Goal: Transaction & Acquisition: Purchase product/service

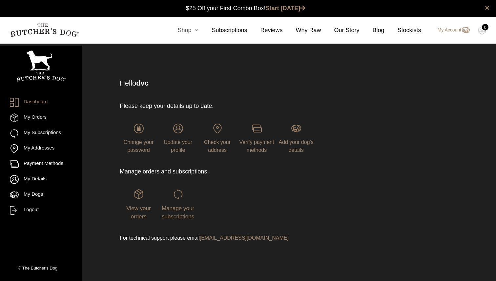
click at [186, 33] on link "Shop" at bounding box center [181, 30] width 34 height 9
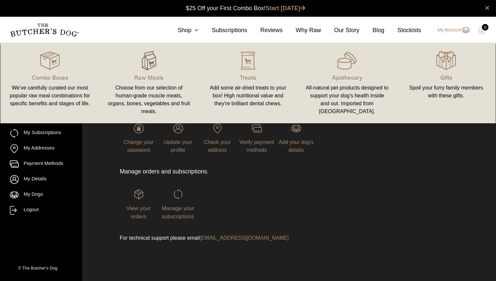
click at [144, 65] on img at bounding box center [149, 61] width 20 height 20
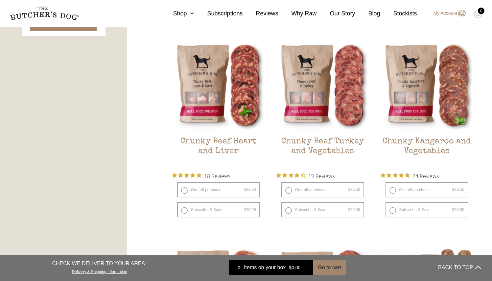
scroll to position [366, 0]
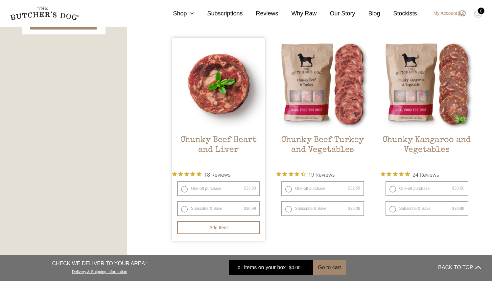
click at [184, 188] on label "One-off purchase $ 33.50 — or subscribe and save 7.5%" at bounding box center [218, 188] width 83 height 15
radio input "true"
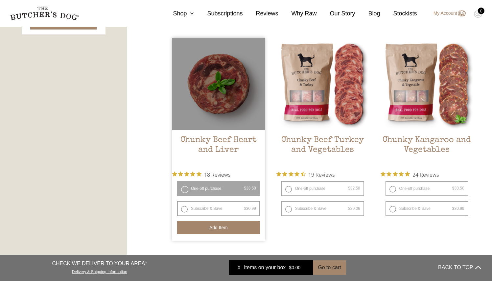
click at [234, 228] on button "Add item" at bounding box center [218, 227] width 83 height 13
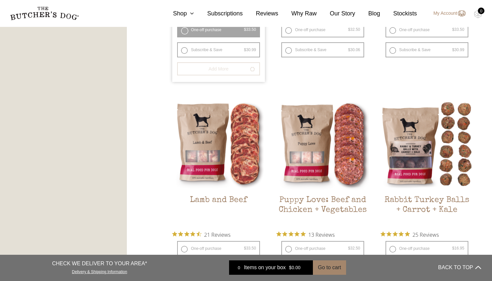
scroll to position [583, 0]
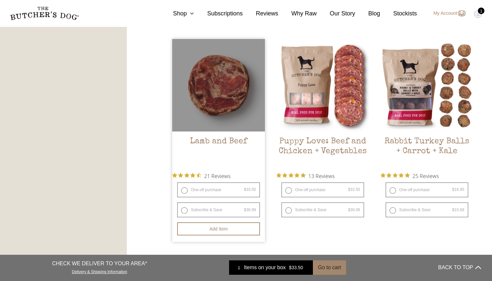
click at [185, 190] on label "One-off purchase $ 33.50 — or subscribe and save 7.5%" at bounding box center [218, 190] width 83 height 15
radio input "true"
radio input "false"
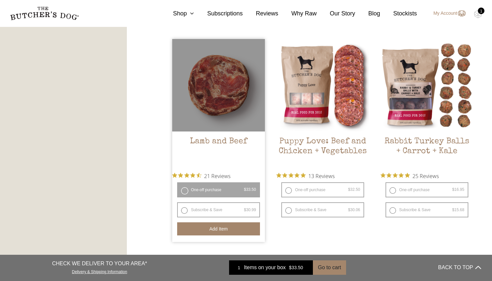
click at [234, 227] on button "Add item" at bounding box center [218, 229] width 83 height 13
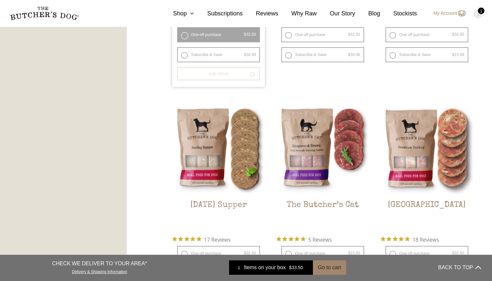
scroll to position [773, 0]
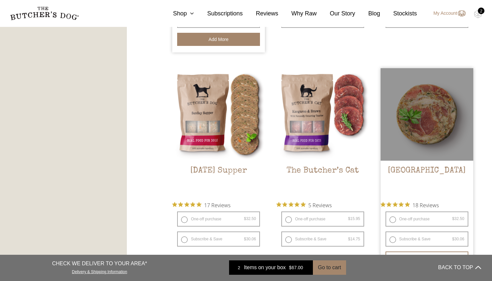
click at [419, 217] on label "One-off purchase $ 32.50 — or subscribe and save 7.5%" at bounding box center [426, 219] width 83 height 15
radio input "true"
radio input "false"
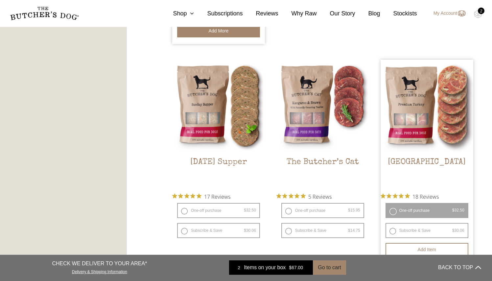
scroll to position [798, 0]
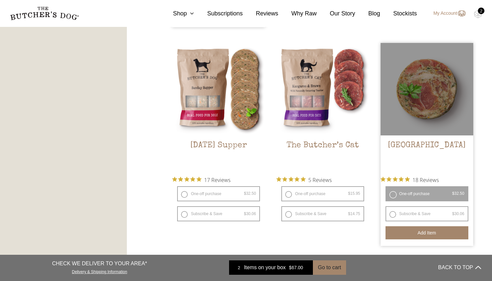
click at [429, 236] on button "Add item" at bounding box center [426, 233] width 83 height 13
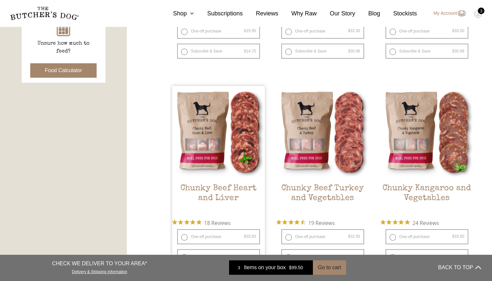
scroll to position [315, 0]
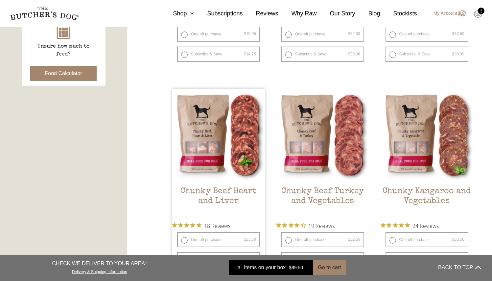
click at [478, 13] on img at bounding box center [477, 14] width 8 height 9
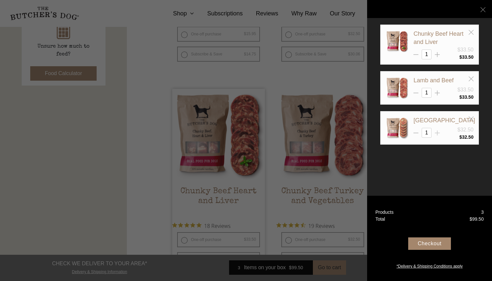
click at [436, 134] on icon at bounding box center [436, 133] width 5 height 5
type input "2"
click at [482, 11] on icon at bounding box center [482, 9] width 5 height 5
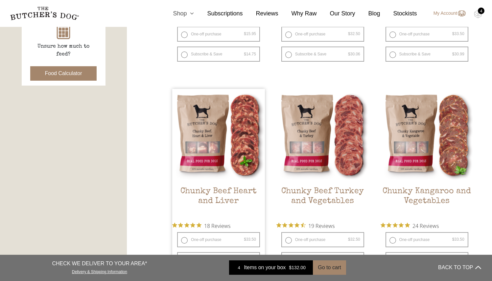
click at [181, 15] on link "Shop" at bounding box center [177, 13] width 34 height 9
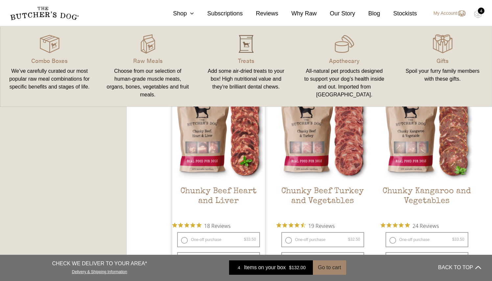
click at [245, 43] on img at bounding box center [246, 44] width 20 height 20
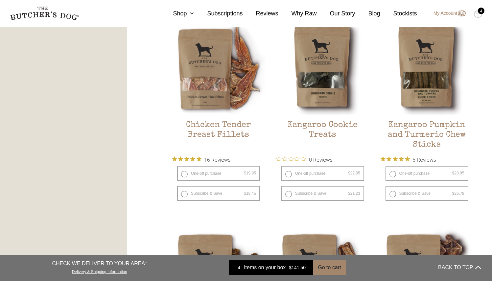
scroll to position [384, 0]
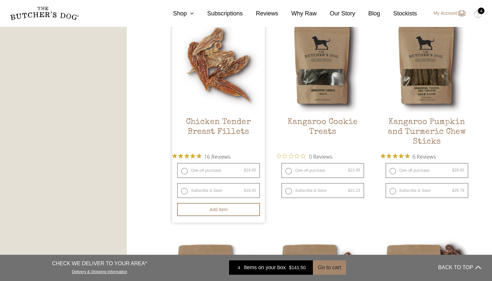
click at [182, 170] on label "One-off purchase $ 19.95 — or subscribe and save 7.5%" at bounding box center [218, 170] width 83 height 15
radio input "true"
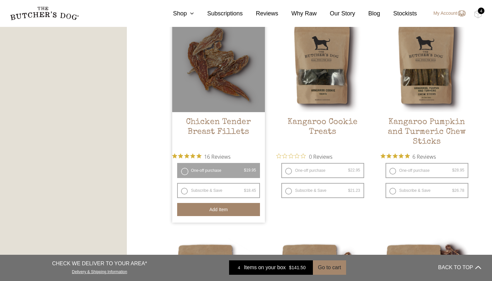
click at [213, 208] on button "Add item" at bounding box center [218, 209] width 83 height 13
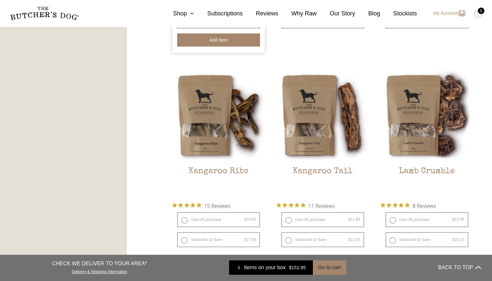
scroll to position [555, 0]
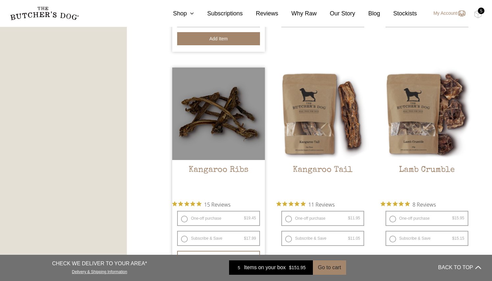
click at [185, 218] on label "One-off purchase $ 19.45 — or subscribe and save 7.5%" at bounding box center [218, 218] width 83 height 15
radio input "true"
radio input "false"
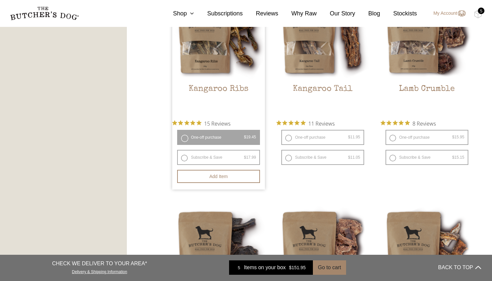
scroll to position [647, 0]
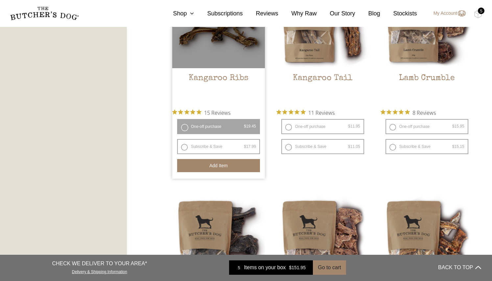
click at [201, 169] on button "Add item" at bounding box center [218, 165] width 83 height 13
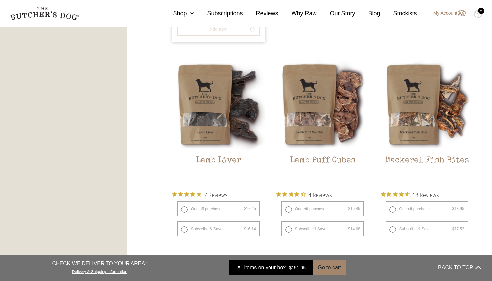
scroll to position [811, 0]
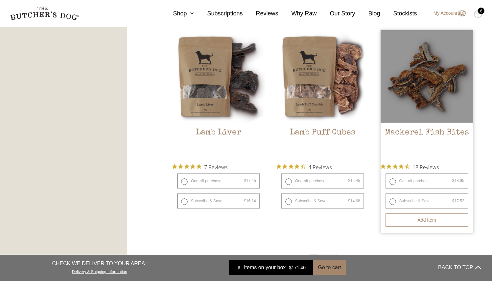
click at [404, 179] on label "One-off purchase $ 18.95 — or subscribe and save 7.5%" at bounding box center [426, 181] width 83 height 15
radio input "true"
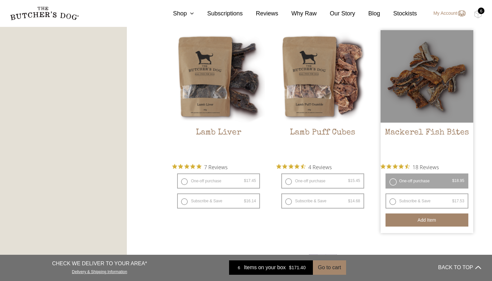
click at [417, 216] on button "Add item" at bounding box center [426, 220] width 83 height 13
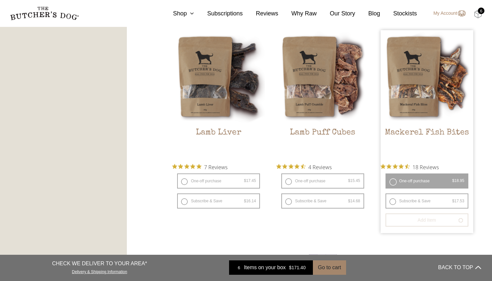
click at [477, 13] on img at bounding box center [477, 14] width 8 height 9
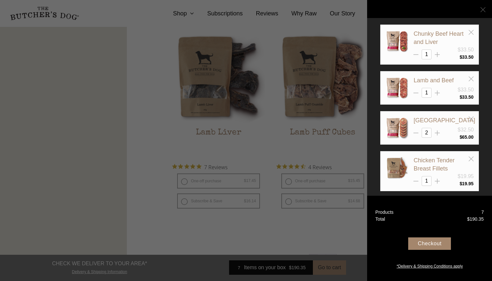
click at [481, 11] on icon at bounding box center [482, 9] width 5 height 5
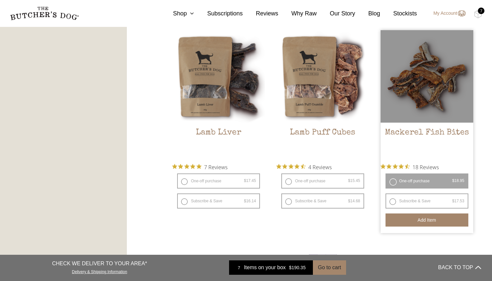
click at [440, 220] on button "Add item" at bounding box center [426, 220] width 83 height 13
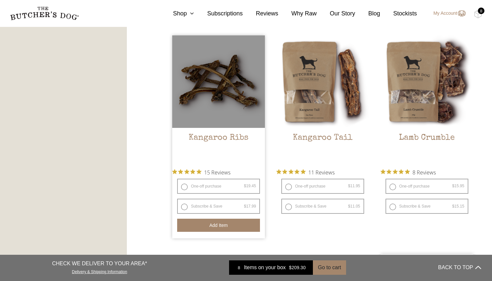
scroll to position [605, 0]
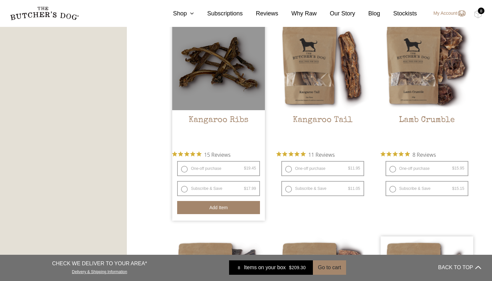
click at [217, 170] on label "One-off purchase $ 19.45 — or subscribe and save 7.5%" at bounding box center [218, 168] width 83 height 15
radio input "true"
radio input "false"
click at [214, 207] on button "Add item" at bounding box center [218, 207] width 83 height 13
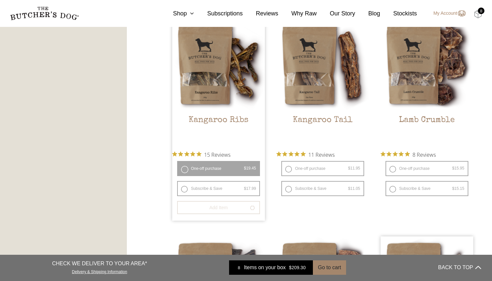
click at [476, 12] on img at bounding box center [477, 14] width 8 height 9
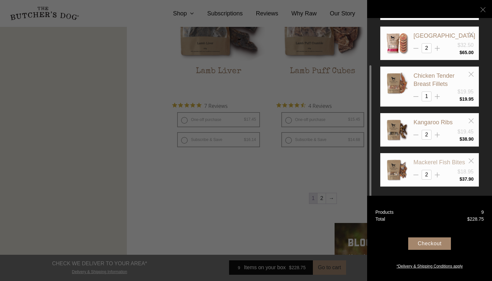
scroll to position [873, 0]
click at [416, 174] on icon at bounding box center [415, 175] width 5 height 5
type input "1"
click at [417, 135] on line at bounding box center [415, 135] width 5 height 0
type input "1"
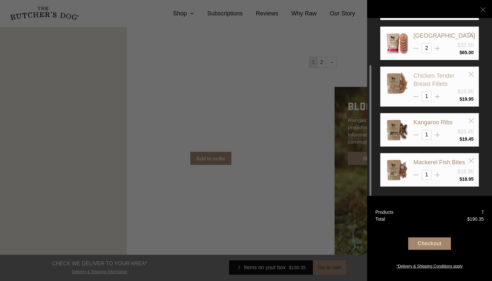
scroll to position [1018, 0]
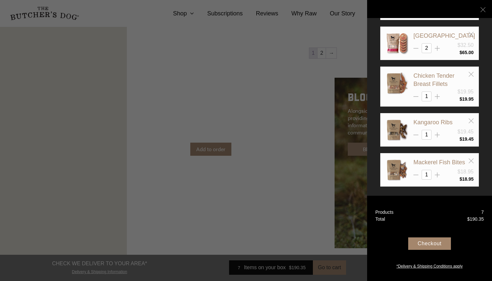
click at [435, 243] on div "Checkout" at bounding box center [429, 244] width 43 height 12
